Goal: Use online tool/utility

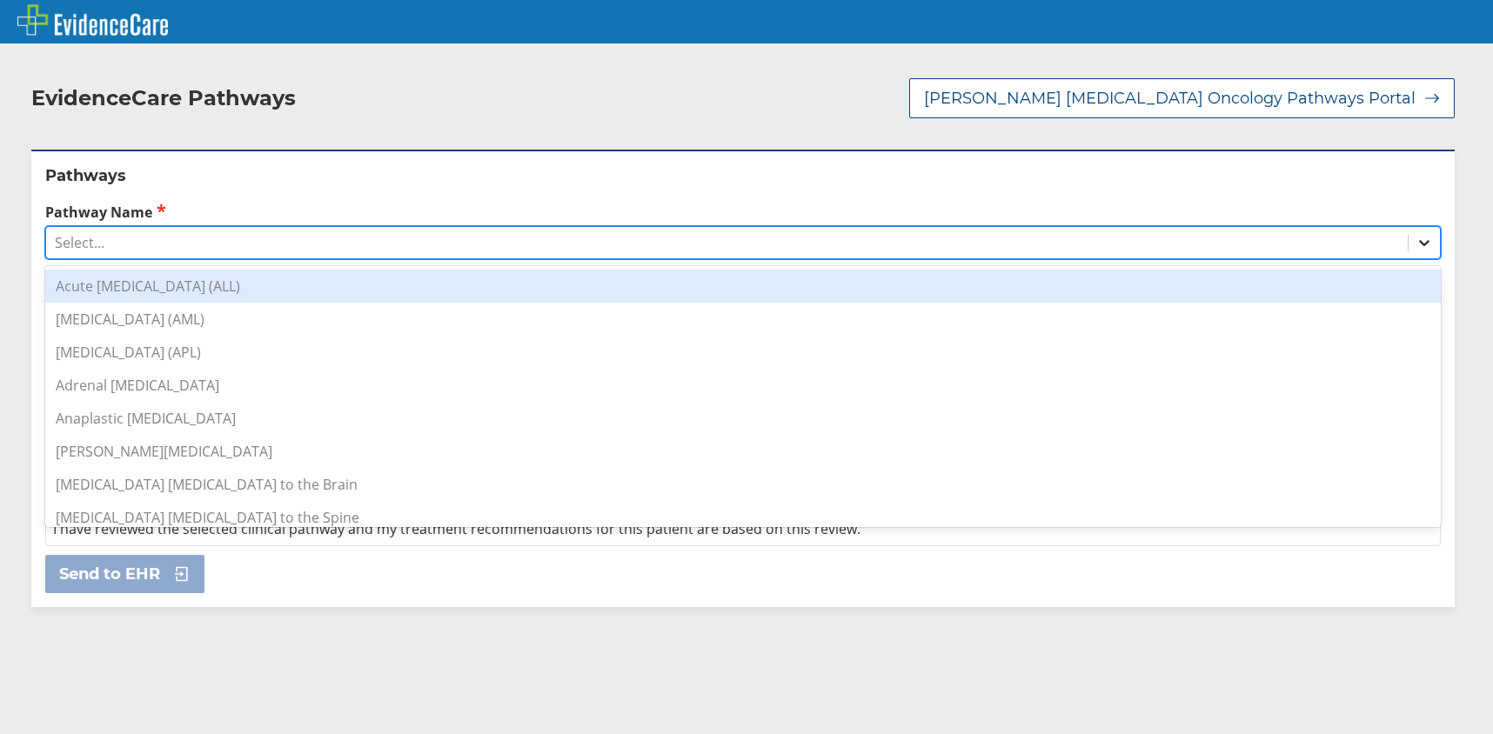
click at [1416, 247] on icon at bounding box center [1424, 242] width 17 height 17
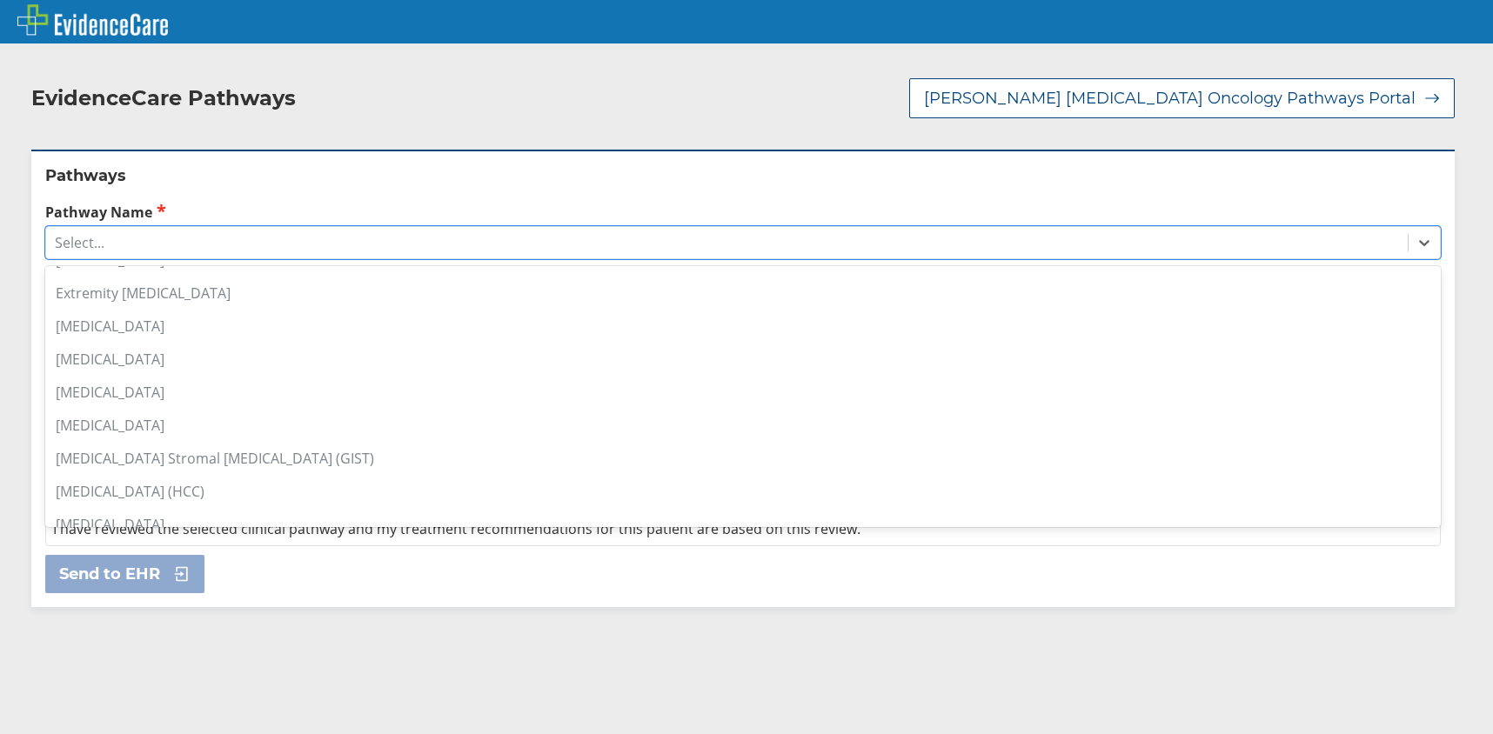
scroll to position [696, 0]
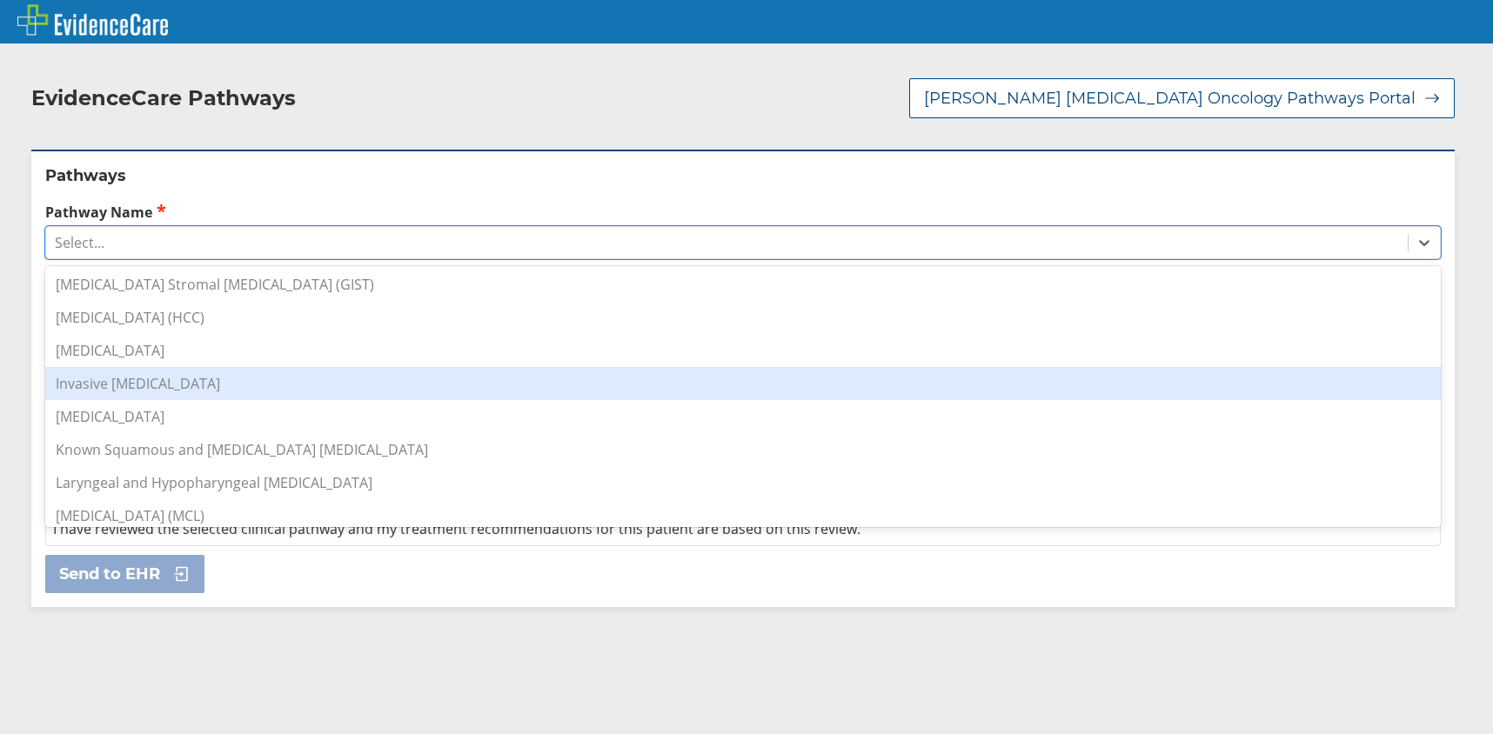
click at [182, 385] on div "Invasive [MEDICAL_DATA]" at bounding box center [743, 383] width 1396 height 33
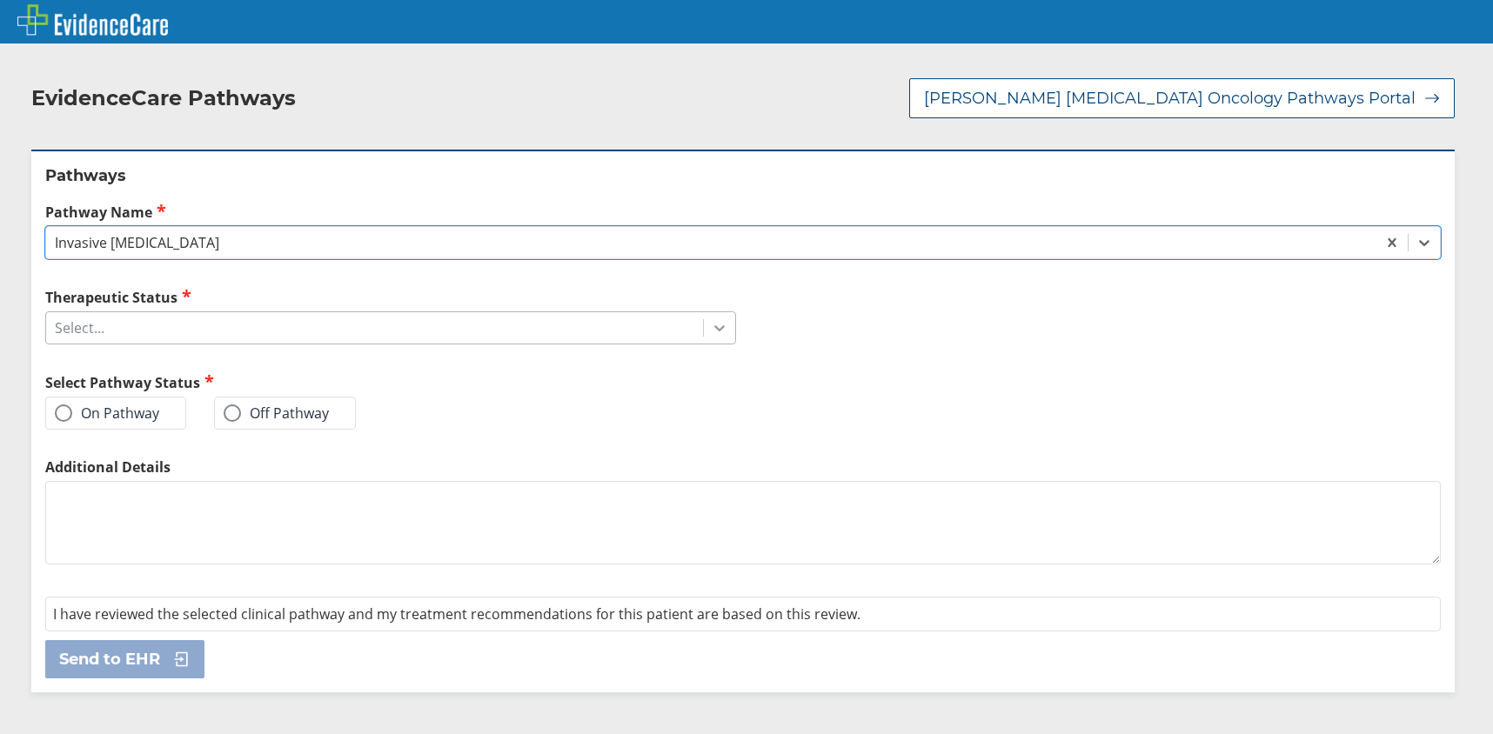
click at [718, 330] on icon at bounding box center [719, 327] width 17 height 17
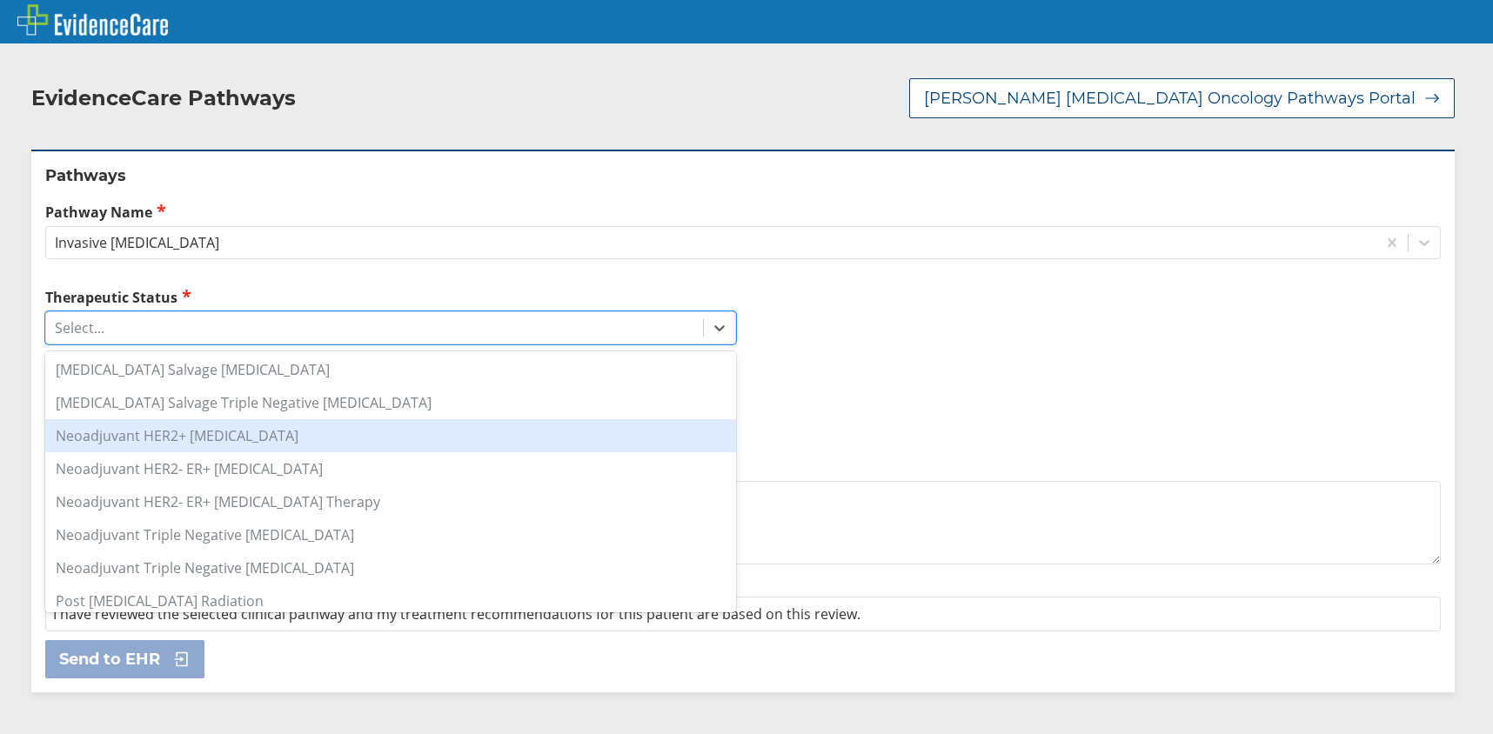
scroll to position [903, 0]
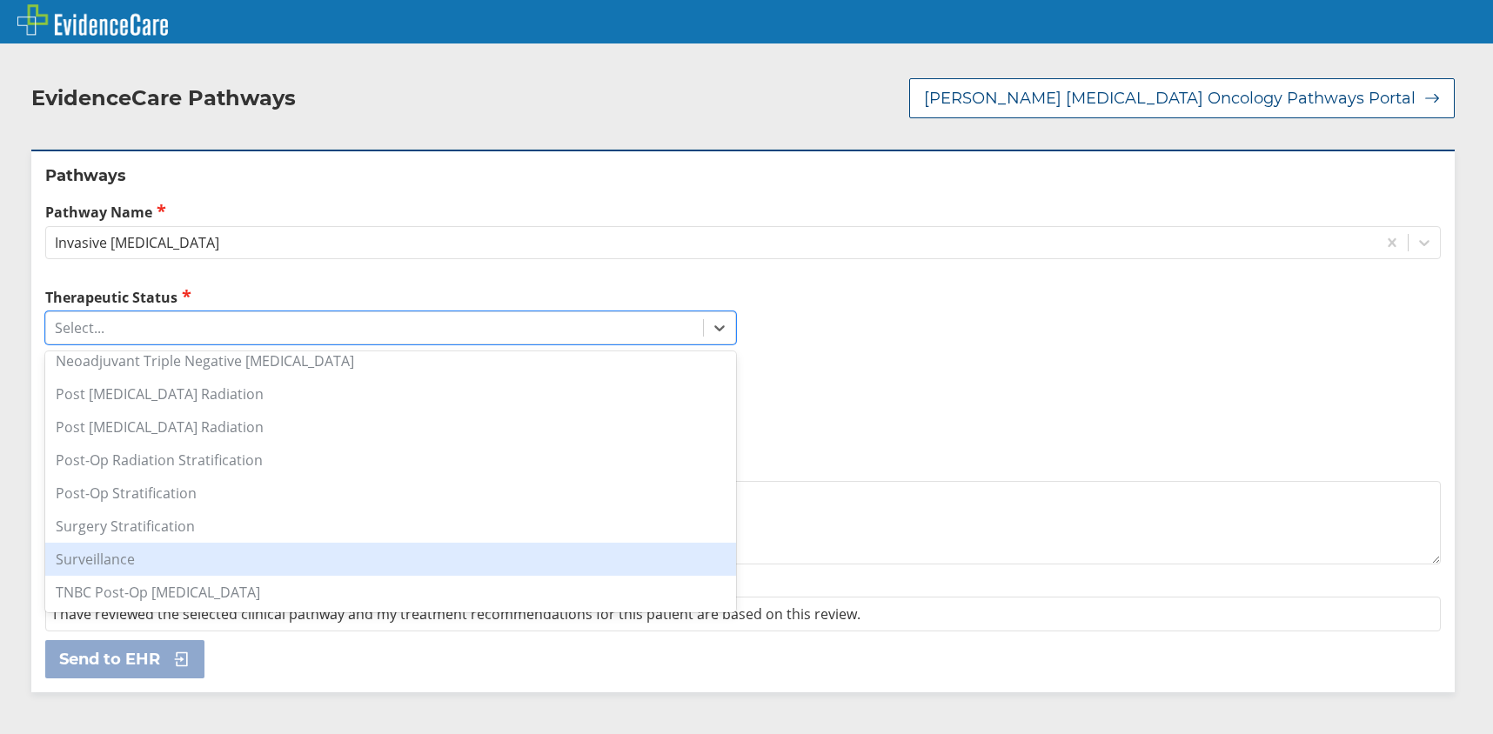
click at [153, 562] on div "Surveillance" at bounding box center [390, 559] width 691 height 33
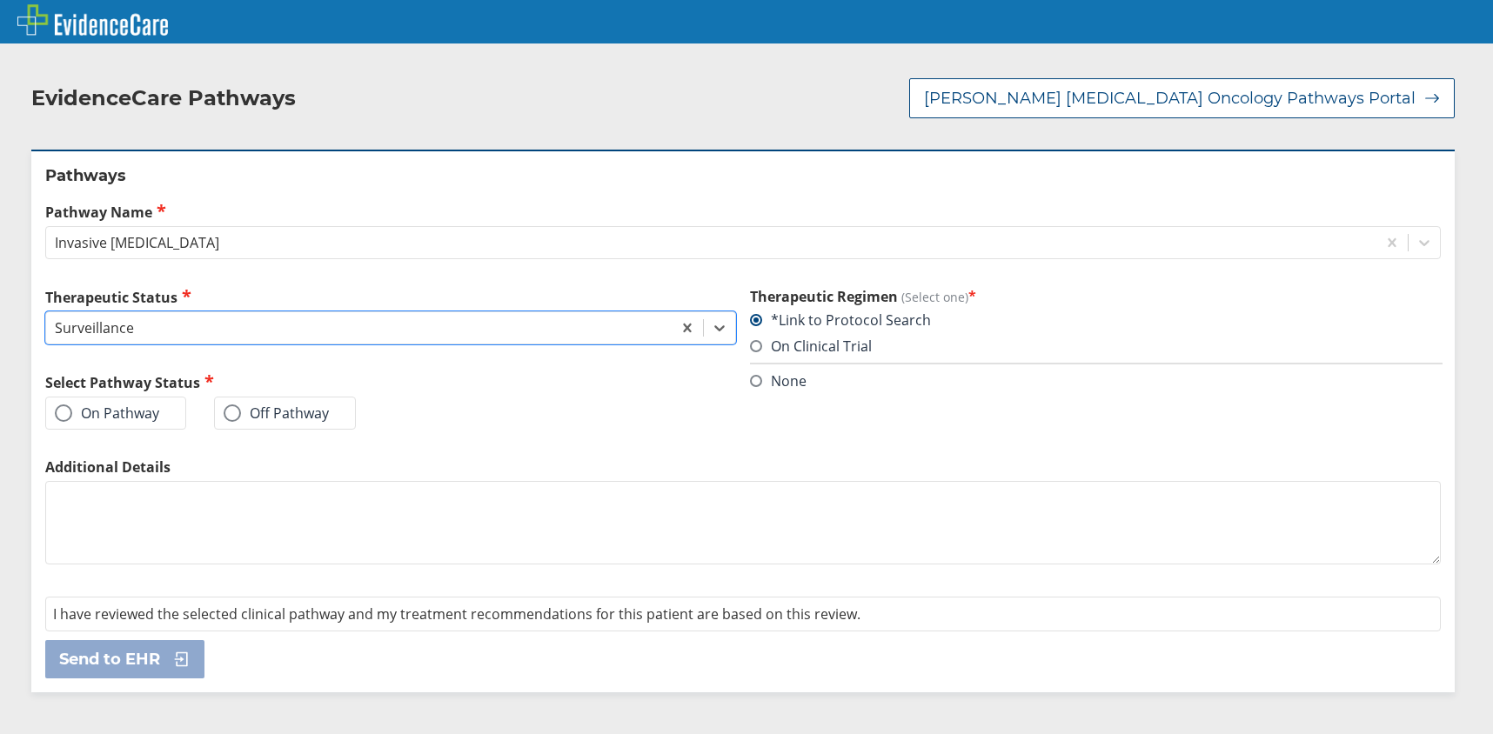
click at [131, 420] on label "On Pathway" at bounding box center [107, 413] width 104 height 17
click at [0, 0] on input "On Pathway" at bounding box center [0, 0] width 0 height 0
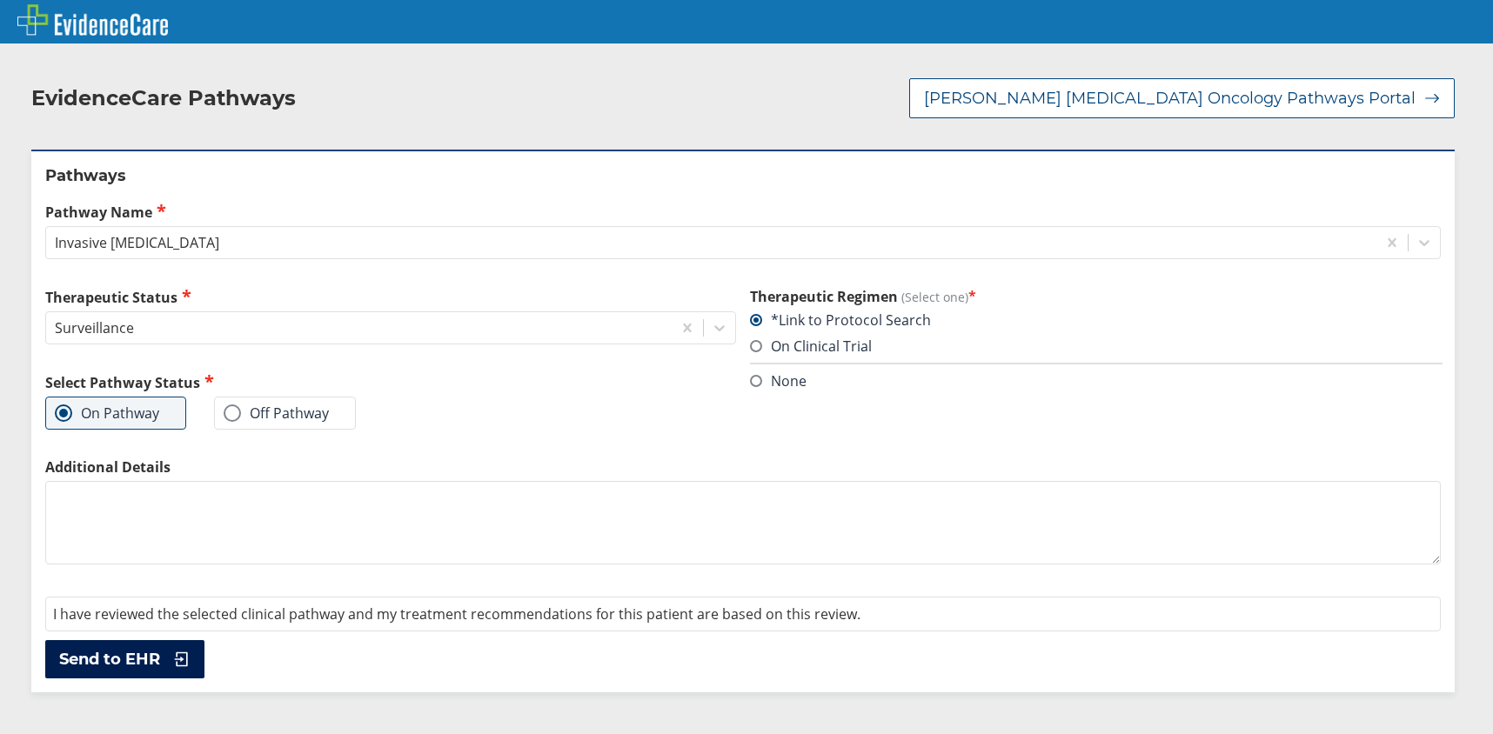
click at [141, 654] on span "Send to EHR" at bounding box center [109, 659] width 101 height 21
